Goal: Task Accomplishment & Management: Manage account settings

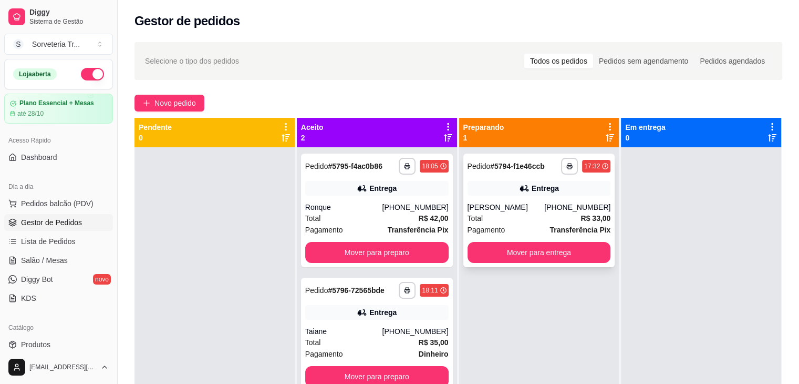
scroll to position [105, 0]
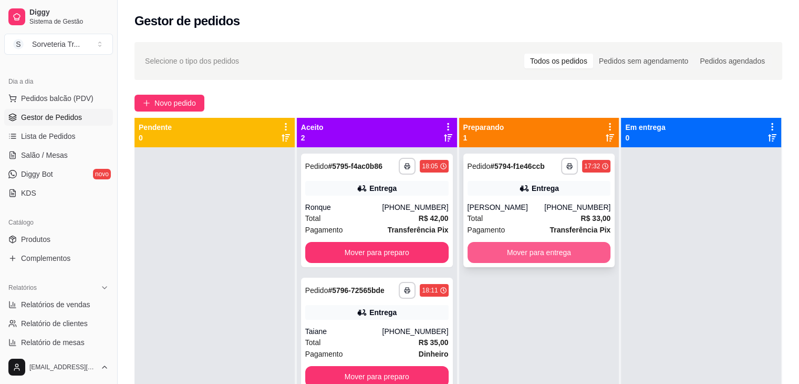
click at [533, 258] on button "Mover para entrega" at bounding box center [539, 252] width 143 height 21
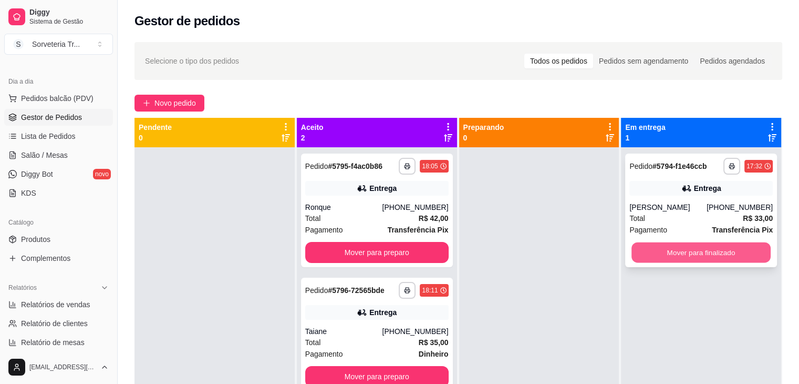
click at [662, 246] on button "Mover para finalizado" at bounding box center [701, 252] width 139 height 20
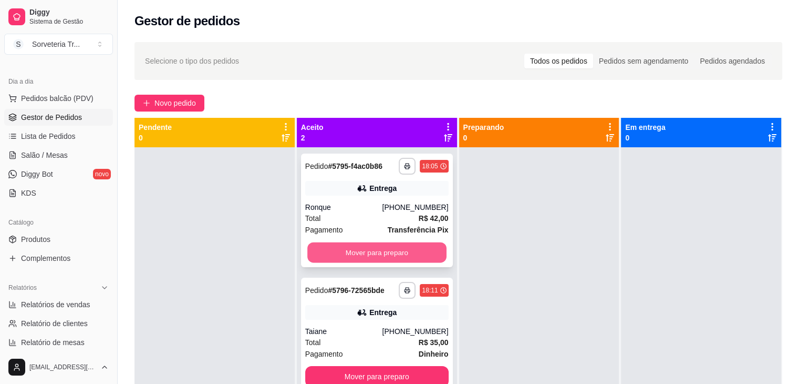
click at [418, 243] on button "Mover para preparo" at bounding box center [376, 252] width 139 height 20
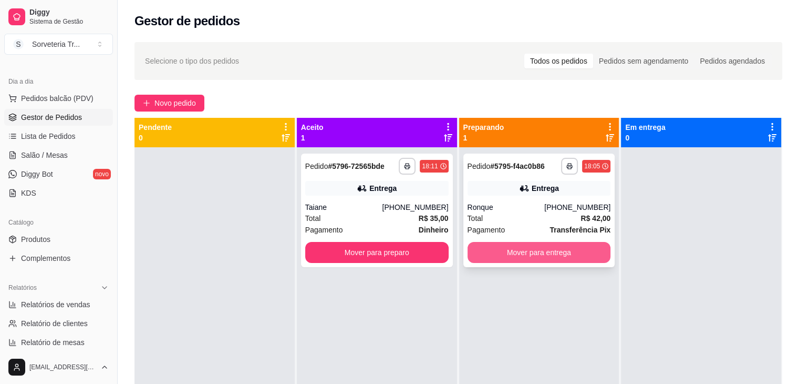
click at [536, 251] on button "Mover para entrega" at bounding box center [539, 252] width 143 height 21
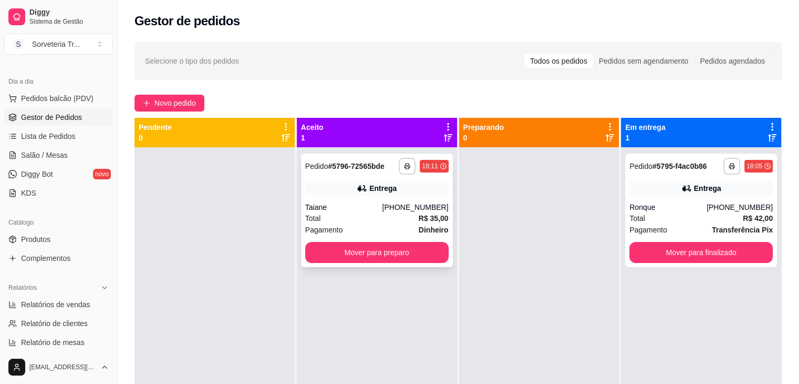
click at [406, 264] on div "**********" at bounding box center [377, 210] width 152 height 114
click at [433, 249] on button "Mover para preparo" at bounding box center [376, 252] width 143 height 21
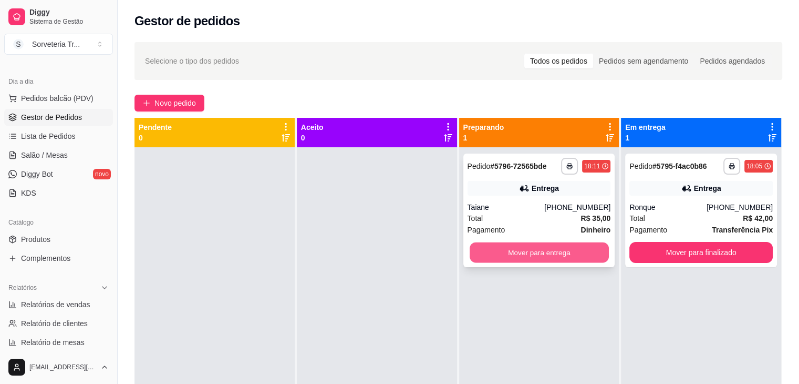
click at [578, 256] on button "Mover para entrega" at bounding box center [539, 252] width 139 height 20
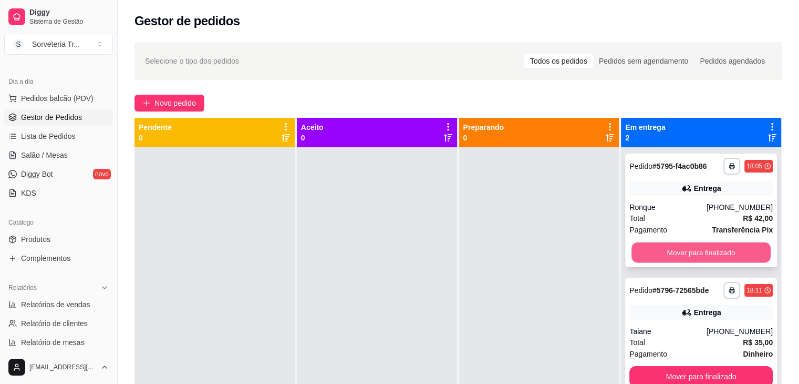
click at [674, 253] on button "Mover para finalizado" at bounding box center [701, 252] width 139 height 20
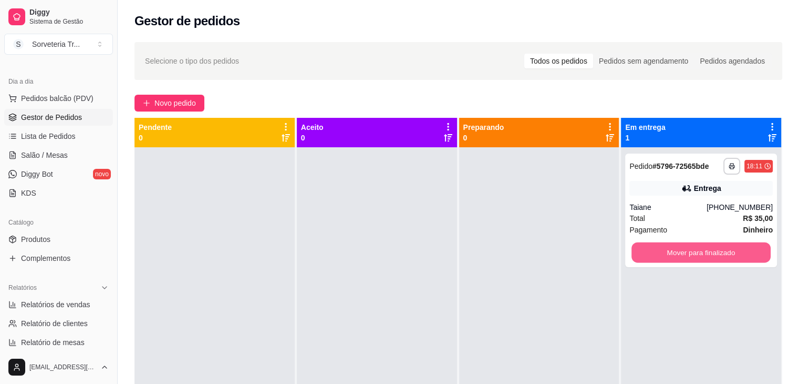
click at [674, 253] on button "Mover para finalizado" at bounding box center [701, 252] width 139 height 20
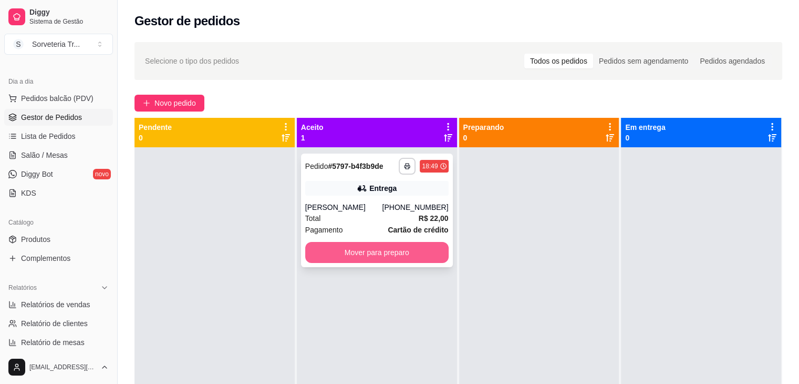
click at [355, 250] on button "Mover para preparo" at bounding box center [376, 252] width 143 height 21
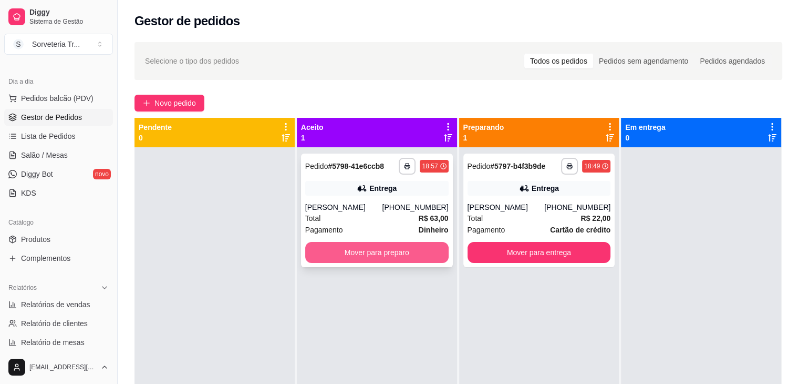
click at [358, 249] on button "Mover para preparo" at bounding box center [376, 252] width 143 height 21
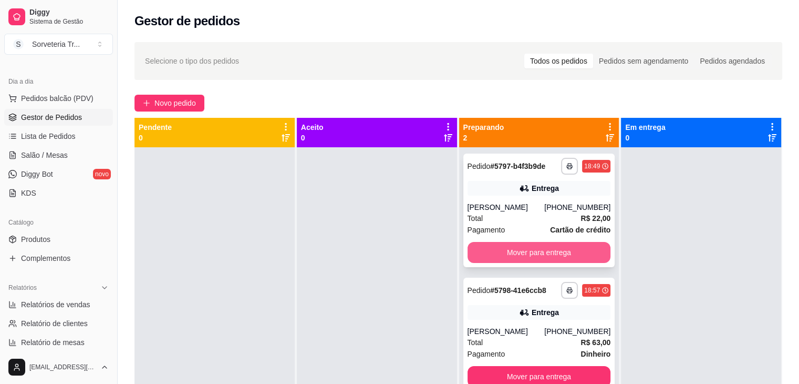
click at [530, 251] on button "Mover para entrega" at bounding box center [539, 252] width 143 height 21
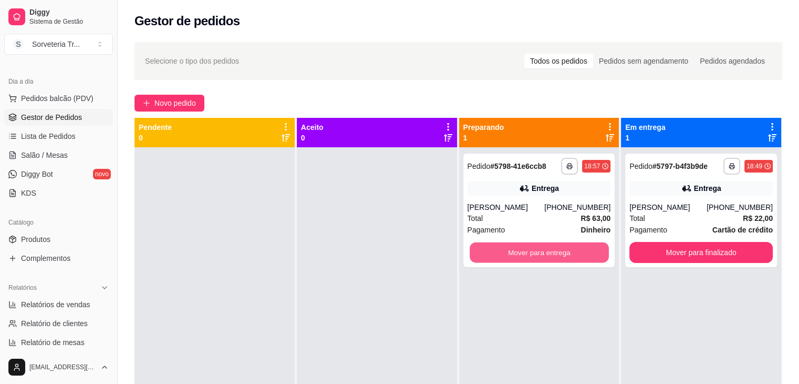
click at [530, 251] on button "Mover para entrega" at bounding box center [539, 252] width 139 height 20
